Goal: Entertainment & Leisure: Consume media (video, audio)

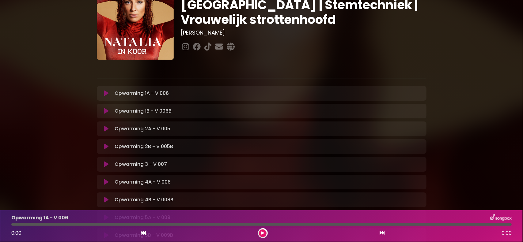
scroll to position [183, 0]
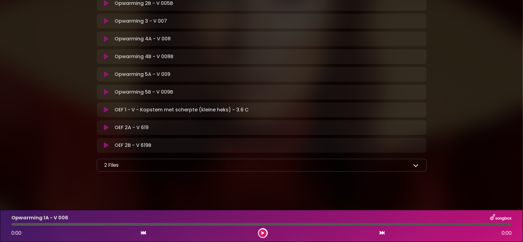
click at [413, 168] on div "2 Files" at bounding box center [261, 165] width 314 height 7
click at [415, 166] on icon at bounding box center [416, 166] width 6 height 6
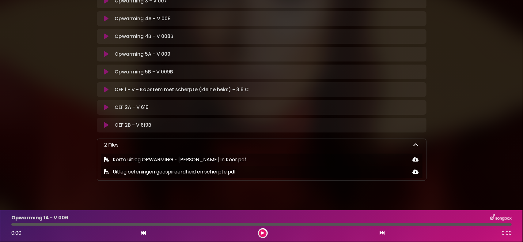
scroll to position [212, 0]
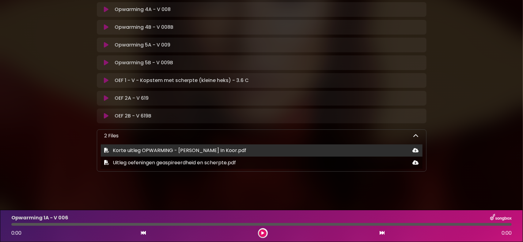
click at [158, 150] on span "Korte uitleg OPWARMING - [PERSON_NAME] In Koor.pdf" at bounding box center [180, 150] width 134 height 7
click at [160, 149] on span "Korte uitleg OPWARMING - [PERSON_NAME] In Koor.pdf" at bounding box center [180, 150] width 134 height 7
click at [159, 149] on span "Korte uitleg OPWARMING - [PERSON_NAME] In Koor.pdf" at bounding box center [180, 150] width 134 height 7
click at [413, 151] on icon at bounding box center [415, 150] width 6 height 5
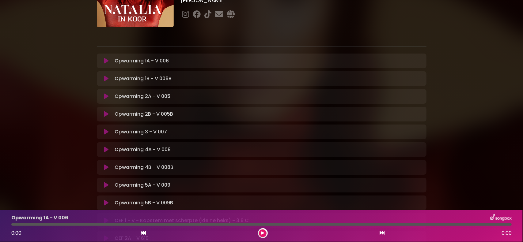
scroll to position [0, 0]
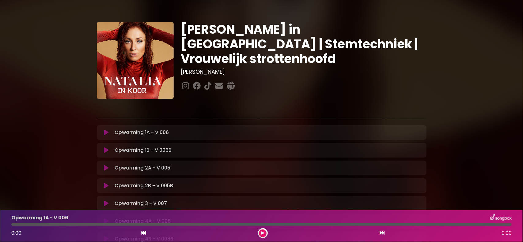
click at [406, 24] on h1 "[PERSON_NAME] in [GEOGRAPHIC_DATA] | Stemtechniek | Vrouwelijk strottenhoofd" at bounding box center [303, 44] width 245 height 44
click at [106, 150] on icon at bounding box center [106, 150] width 5 height 6
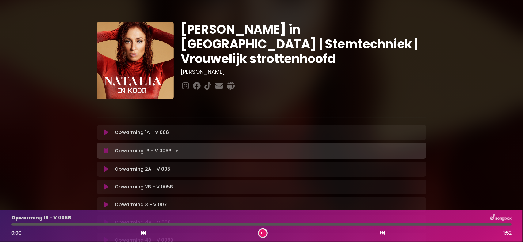
click at [24, 127] on div "[PERSON_NAME] in Koor | Stemtechniek | Vrouwelijk strottenhoofd [PERSON_NAME]" at bounding box center [261, 201] width 523 height 388
click at [106, 186] on icon at bounding box center [106, 187] width 5 height 6
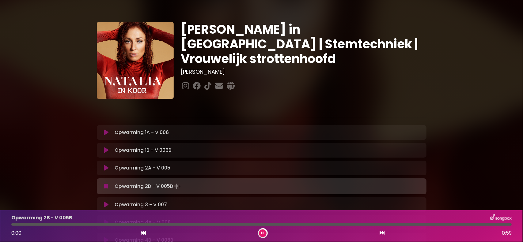
click at [47, 122] on div "[PERSON_NAME] in Koor | Stemtechniek | Vrouwelijk strottenhoofd [PERSON_NAME]" at bounding box center [261, 201] width 523 height 388
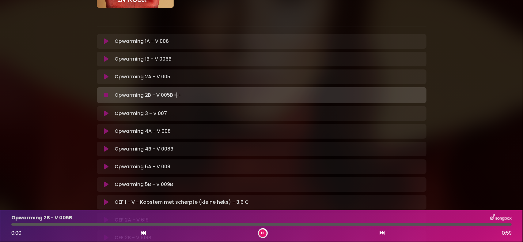
scroll to position [92, 0]
click at [106, 113] on icon at bounding box center [106, 113] width 5 height 6
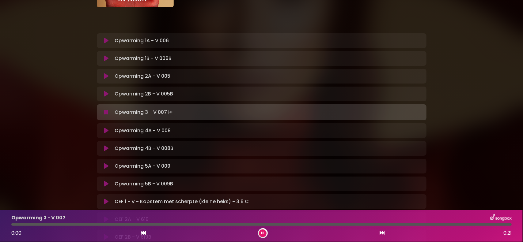
drag, startPoint x: 43, startPoint y: 107, endPoint x: 47, endPoint y: 111, distance: 5.6
click at [43, 107] on div "[PERSON_NAME] in Koor | Stemtechniek | Vrouwelijk strottenhoofd [PERSON_NAME]" at bounding box center [261, 109] width 523 height 388
click at [106, 147] on icon at bounding box center [106, 148] width 5 height 6
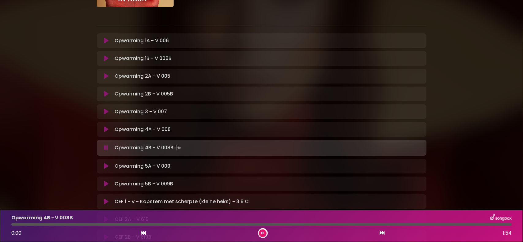
click at [448, 43] on div "[PERSON_NAME] in Koor | Stemtechniek | Vrouwelijk strottenhoofd [PERSON_NAME]" at bounding box center [261, 109] width 404 height 388
click at [485, 34] on div "[PERSON_NAME] in Koor | Stemtechniek | Vrouwelijk strottenhoofd [PERSON_NAME]" at bounding box center [261, 109] width 523 height 388
click at [257, 234] on div "0:00 1:54" at bounding box center [261, 233] width 507 height 10
click at [260, 236] on div at bounding box center [263, 233] width 10 height 10
click at [259, 235] on button at bounding box center [263, 234] width 8 height 8
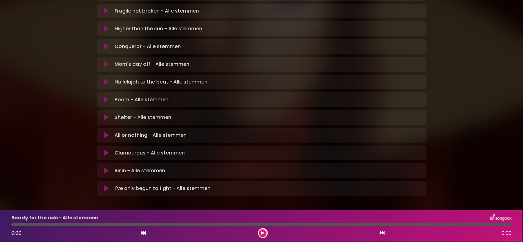
scroll to position [164, 0]
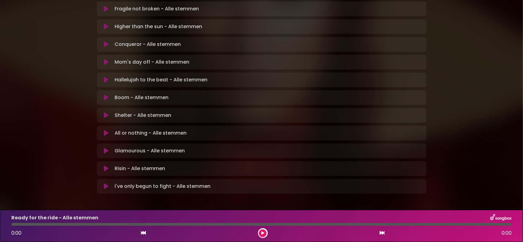
click at [107, 95] on icon at bounding box center [106, 98] width 5 height 6
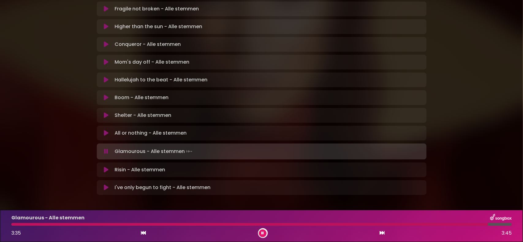
click at [260, 231] on button at bounding box center [263, 234] width 8 height 8
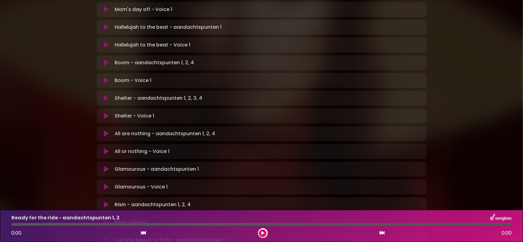
scroll to position [306, 0]
click at [107, 165] on icon at bounding box center [106, 168] width 5 height 6
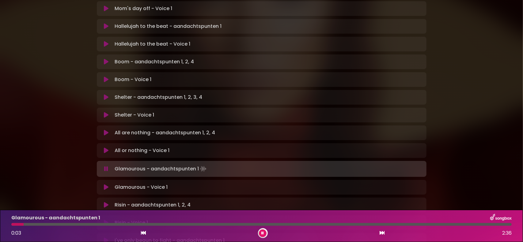
click at [195, 225] on div at bounding box center [261, 224] width 500 height 3
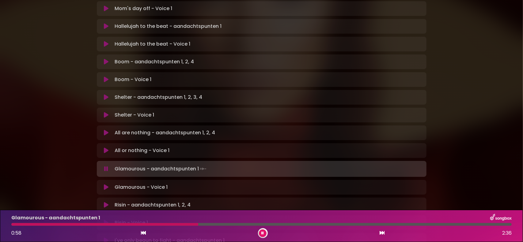
click at [369, 224] on div at bounding box center [261, 224] width 500 height 3
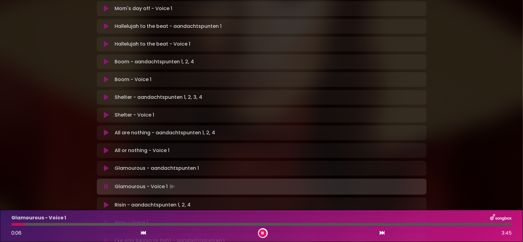
drag, startPoint x: 520, startPoint y: 1, endPoint x: 102, endPoint y: 182, distance: 455.4
click at [100, 202] on div "Risin - aandachtspunten 1, 2, 4 Loading Track..." at bounding box center [262, 205] width 330 height 7
click at [104, 202] on icon at bounding box center [106, 205] width 5 height 6
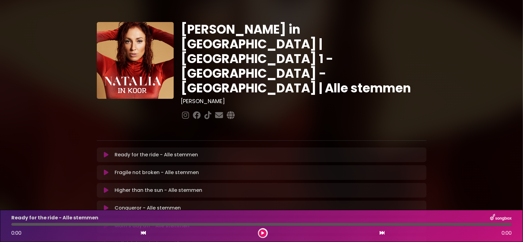
scroll to position [164, 0]
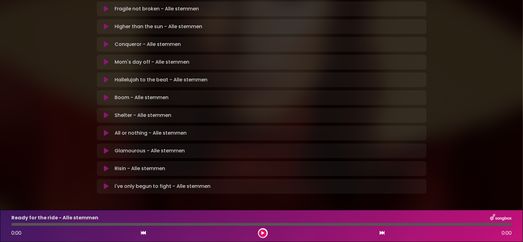
click at [105, 166] on icon at bounding box center [106, 169] width 5 height 6
